Goal: Use online tool/utility: Utilize a website feature to perform a specific function

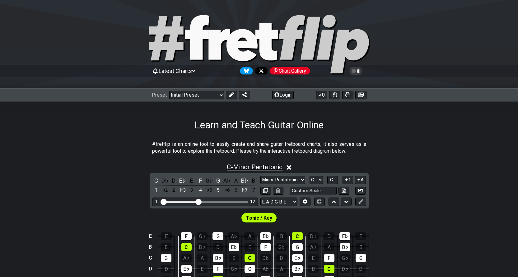
click at [270, 168] on span "C - Minor Pentatonic" at bounding box center [255, 166] width 56 height 7
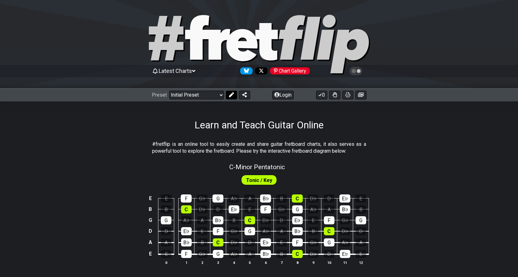
click at [233, 96] on icon at bounding box center [231, 94] width 5 height 5
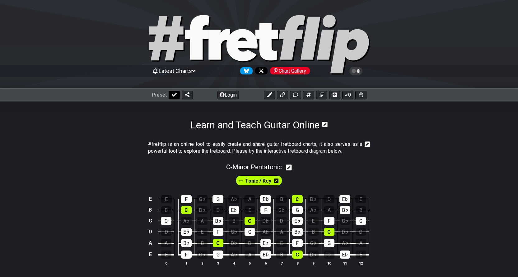
click at [172, 95] on icon at bounding box center [174, 95] width 5 height 4
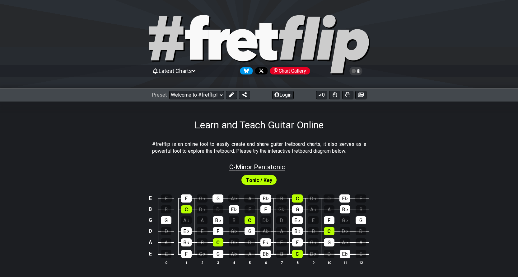
click at [249, 165] on span "C - Minor Pentatonic" at bounding box center [257, 166] width 56 height 7
select select "C"
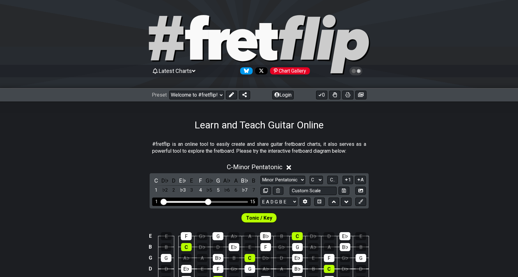
drag, startPoint x: 200, startPoint y: 201, endPoint x: 207, endPoint y: 202, distance: 7.9
click at [207, 201] on input "Visible fret range" at bounding box center [205, 201] width 88 height 0
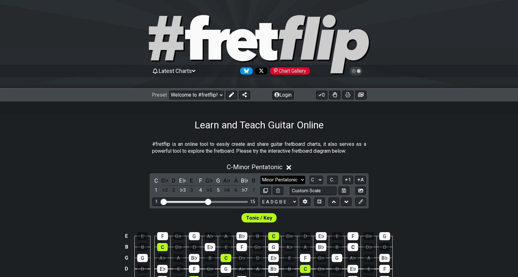
click at [283, 181] on select "Minor Pentatonic Click to edit Minor Pentatonic Major Pentatonic Minor Blues Ma…" at bounding box center [283, 180] width 45 height 8
select select "Major"
click at [261, 176] on select "Minor Pentatonic Click to edit Minor Pentatonic Major Pentatonic Minor Blues Ma…" at bounding box center [283, 180] width 45 height 8
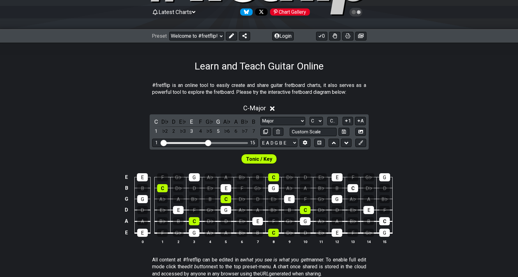
scroll to position [73, 0]
